Goal: Find specific page/section: Find specific page/section

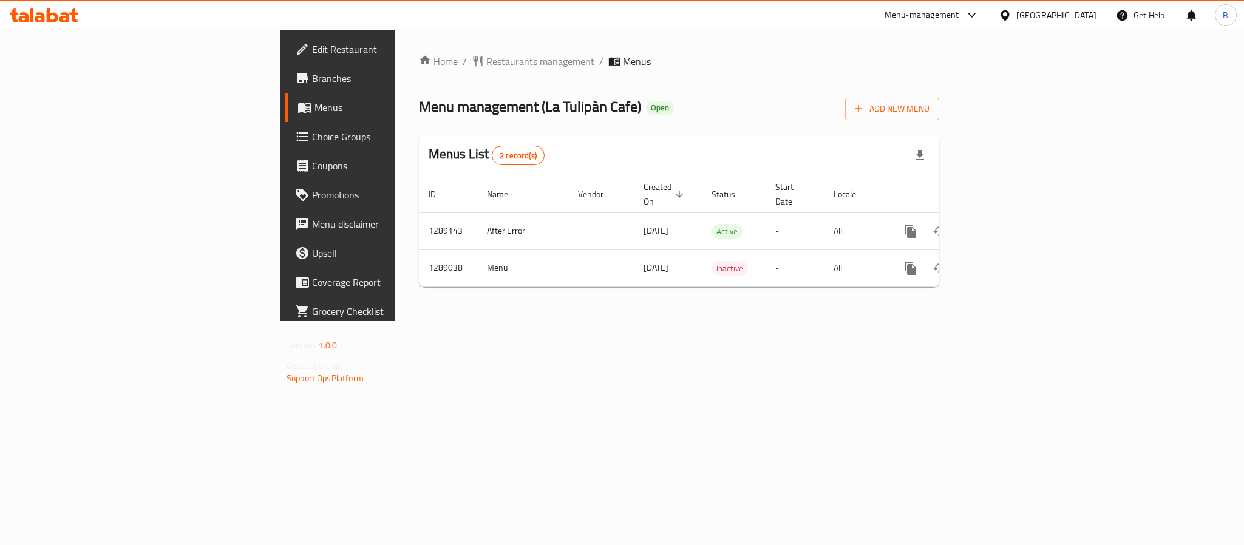
click at [486, 63] on span "Restaurants management" at bounding box center [540, 61] width 108 height 15
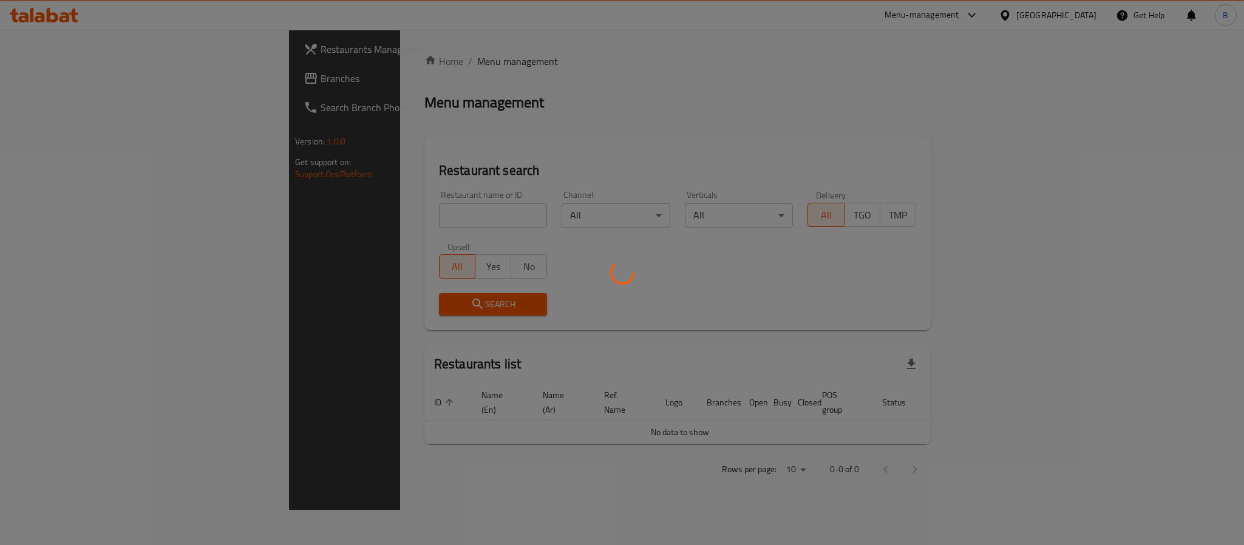
click at [1082, 22] on div at bounding box center [622, 272] width 1244 height 545
click at [1071, 17] on div at bounding box center [622, 272] width 1244 height 545
click at [1067, 19] on div at bounding box center [622, 272] width 1244 height 545
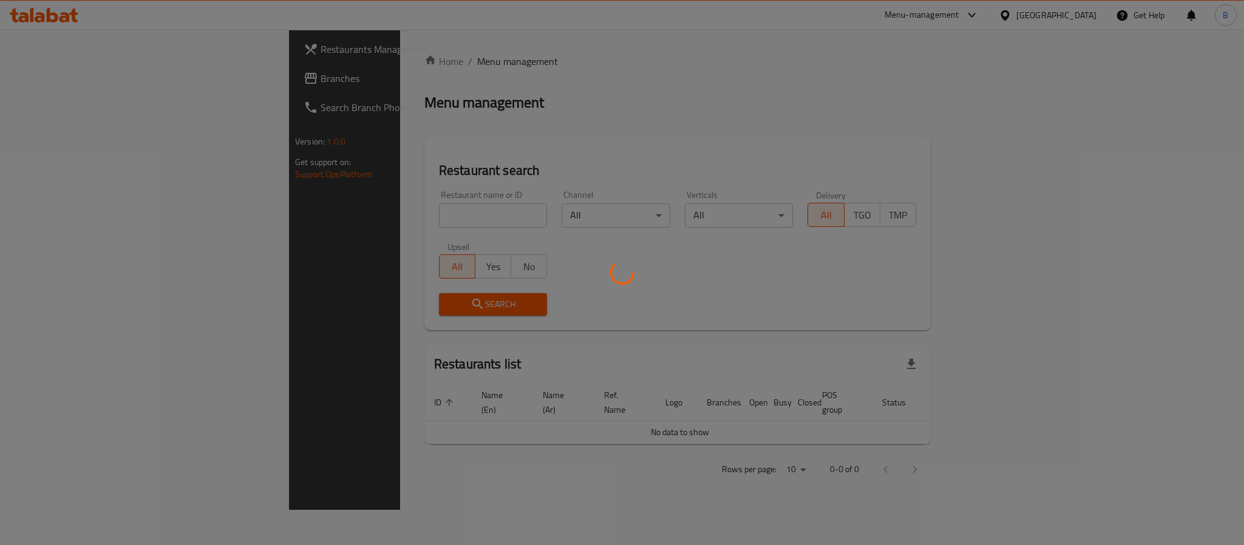
click at [1067, 19] on div at bounding box center [622, 272] width 1244 height 545
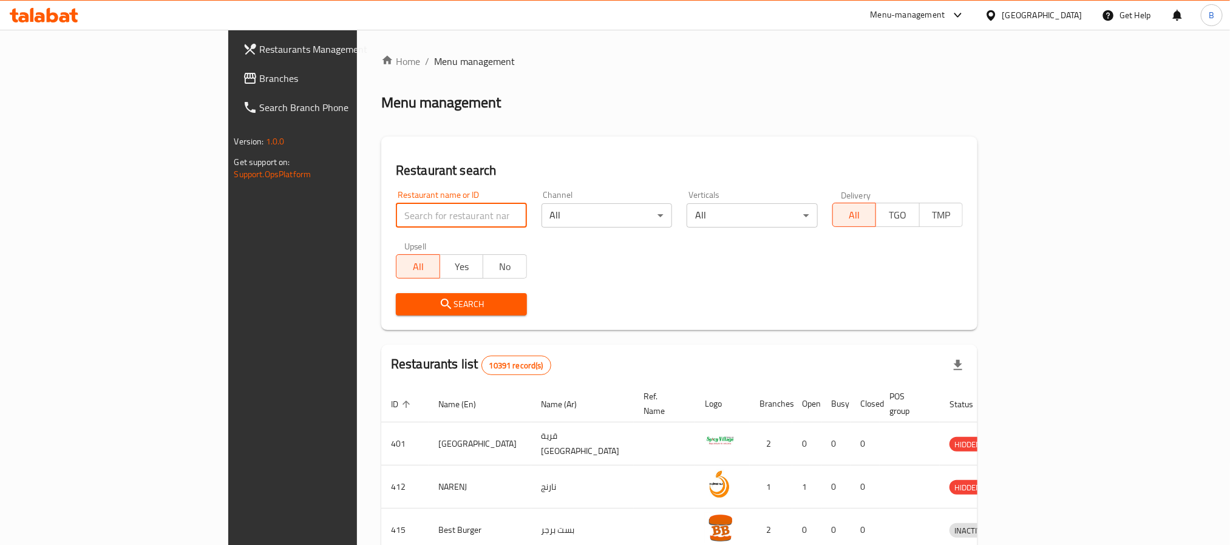
click at [396, 209] on input "search" at bounding box center [461, 215] width 131 height 24
paste input ": 777203"
type input ": 777203"
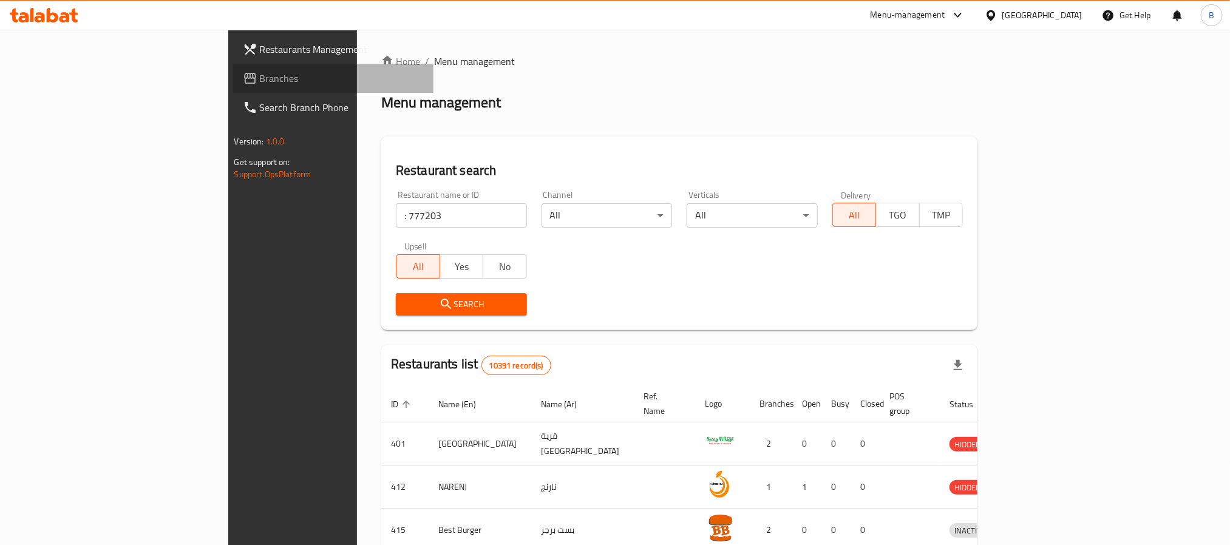
click at [260, 83] on span "Branches" at bounding box center [342, 78] width 164 height 15
